Goal: Navigation & Orientation: Find specific page/section

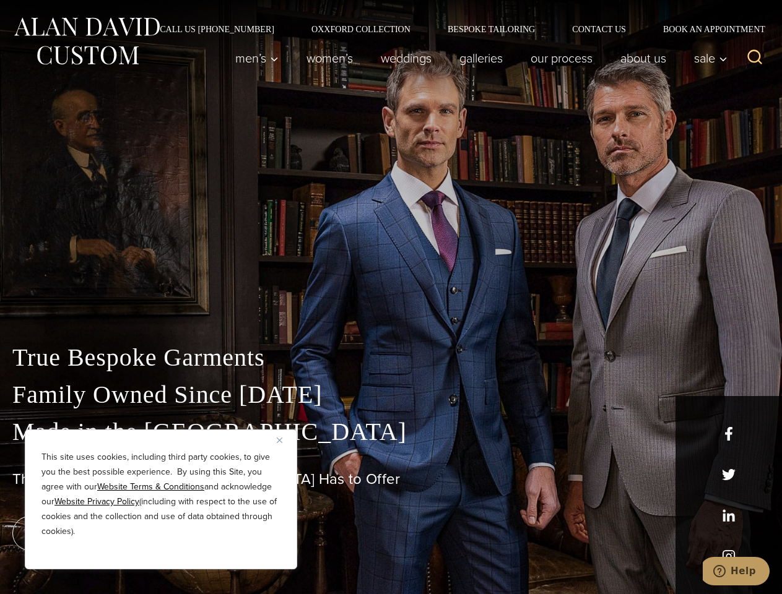
click at [390, 297] on div "True Bespoke Garments Family Owned Since [DATE] Made in [GEOGRAPHIC_DATA] The B…" at bounding box center [391, 435] width 782 height 317
click at [284, 440] on button "Close" at bounding box center [284, 440] width 15 height 15
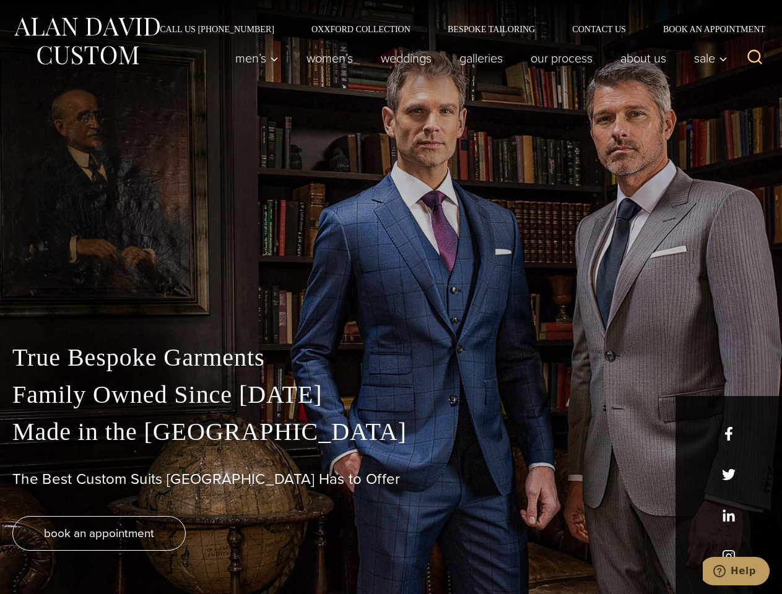
click at [161, 553] on div "True Bespoke Garments Family Owned Since [DATE] Made in [GEOGRAPHIC_DATA] The B…" at bounding box center [391, 466] width 782 height 255
click at [754, 58] on icon "Search" at bounding box center [755, 57] width 18 height 18
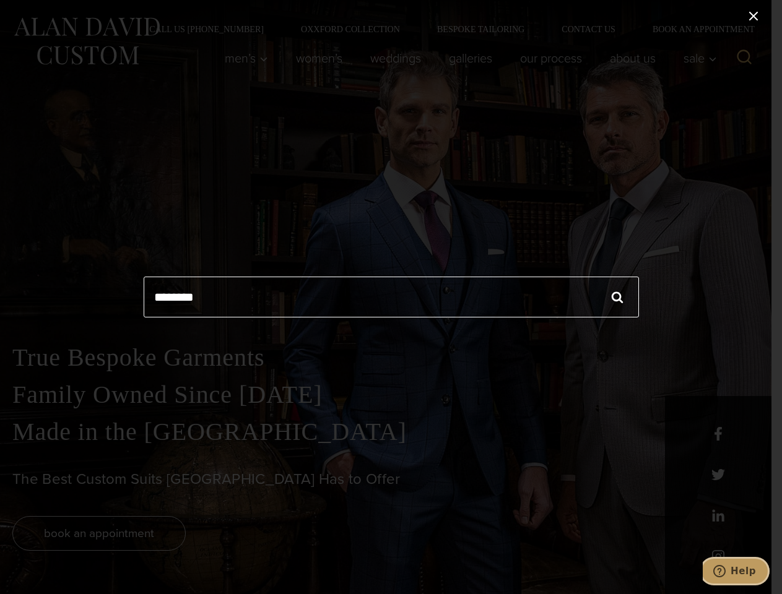
click at [725, 571] on icon "Help" at bounding box center [719, 571] width 12 height 12
